Goal: Task Accomplishment & Management: Manage account settings

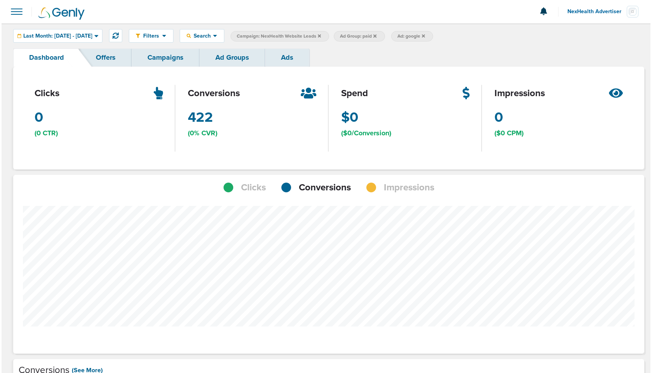
scroll to position [604, 626]
click at [168, 63] on link "Campaigns" at bounding box center [164, 58] width 68 height 18
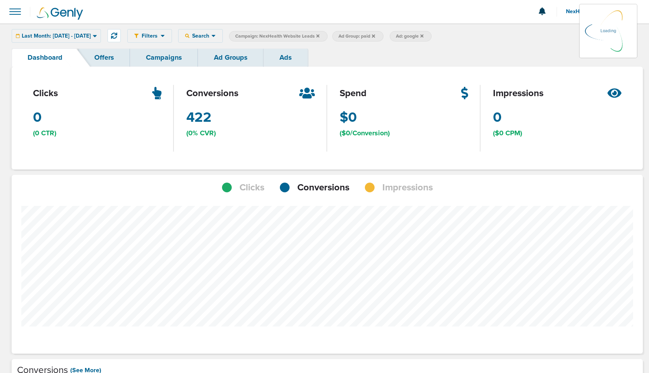
click at [172, 58] on link "Campaigns" at bounding box center [164, 58] width 68 height 18
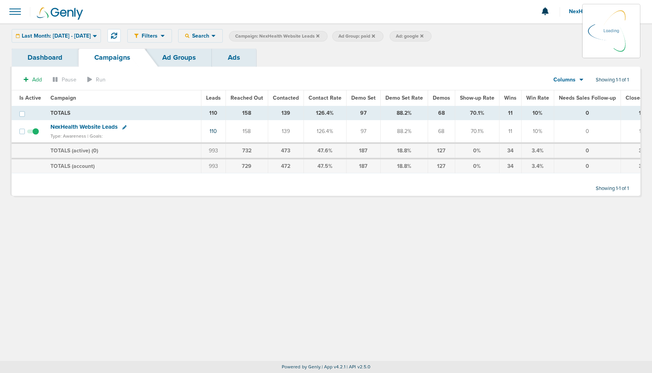
click at [574, 12] on span "NexHealth Advertiser" at bounding box center [598, 11] width 59 height 5
click at [573, 33] on link "Sign Out" at bounding box center [602, 34] width 78 height 10
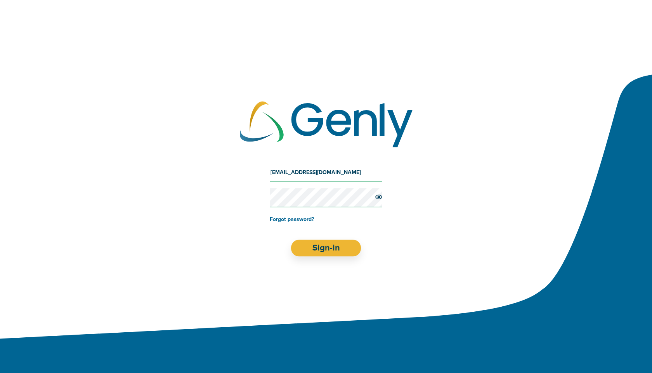
click at [340, 167] on input "[EMAIL_ADDRESS][DOMAIN_NAME]" at bounding box center [326, 172] width 113 height 19
type input "[EMAIL_ADDRESS][DOMAIN_NAME]"
click at [325, 247] on button "Sign-in" at bounding box center [326, 248] width 70 height 17
